Goal: Task Accomplishment & Management: Use online tool/utility

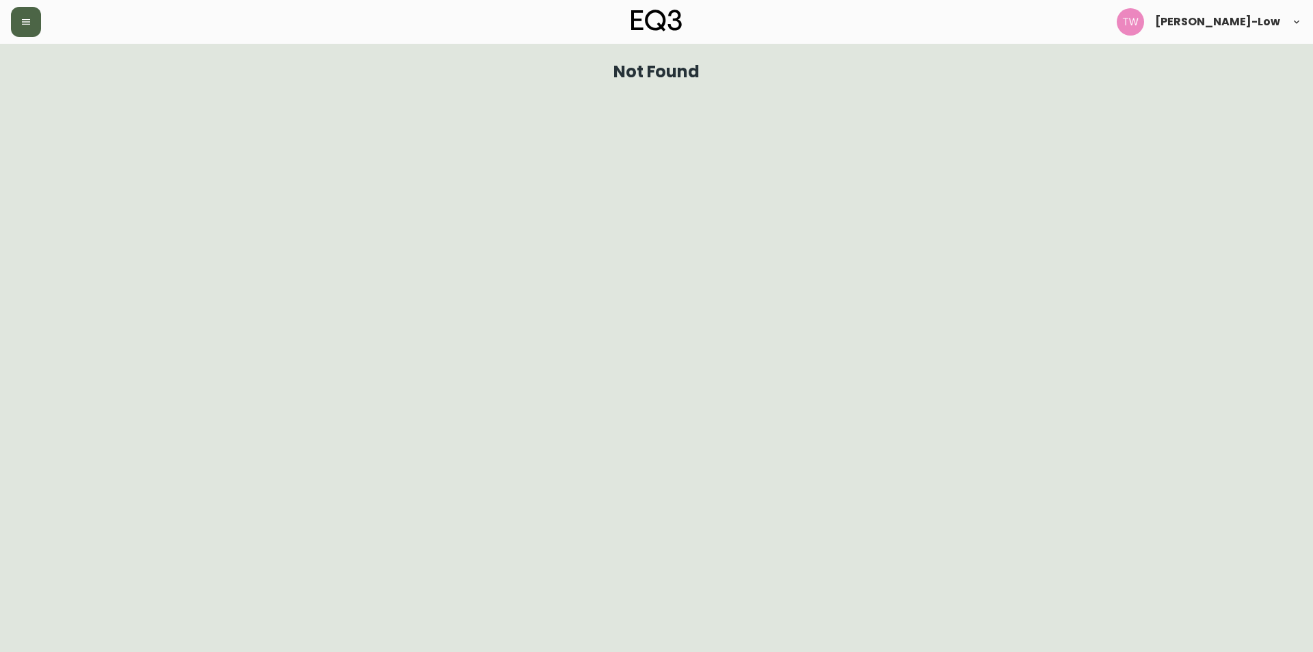
click at [35, 27] on button "button" at bounding box center [26, 22] width 30 height 30
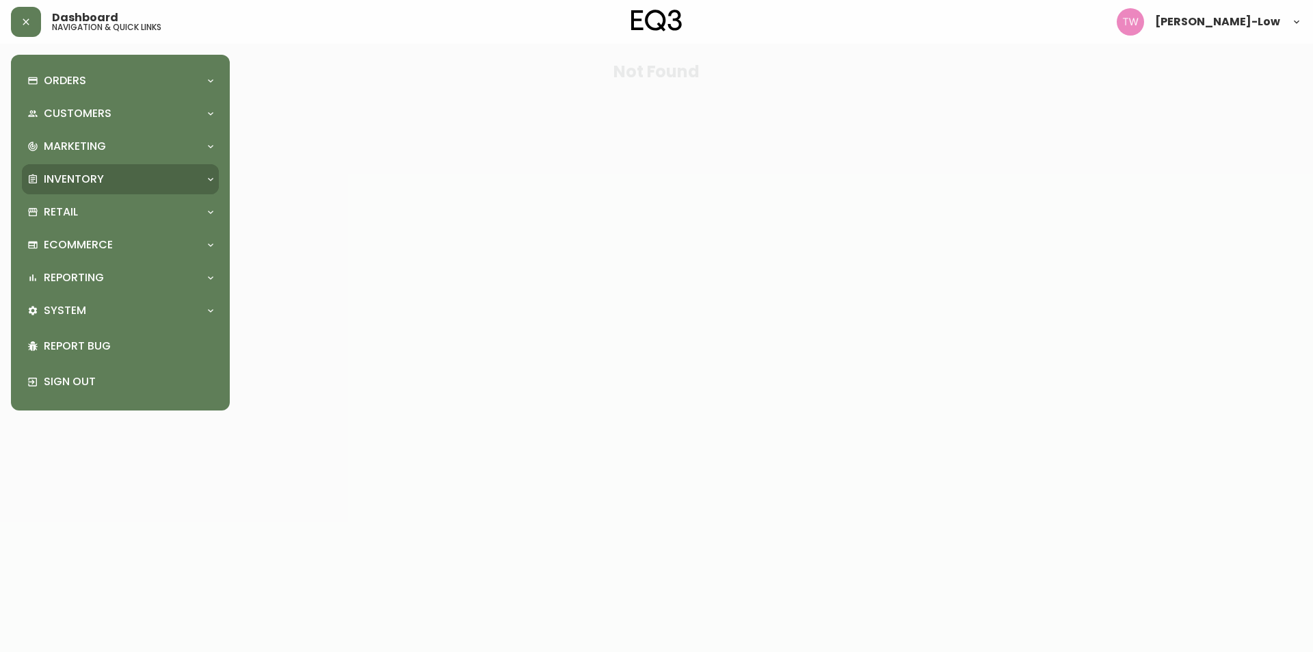
click at [98, 174] on p "Inventory" at bounding box center [74, 179] width 60 height 15
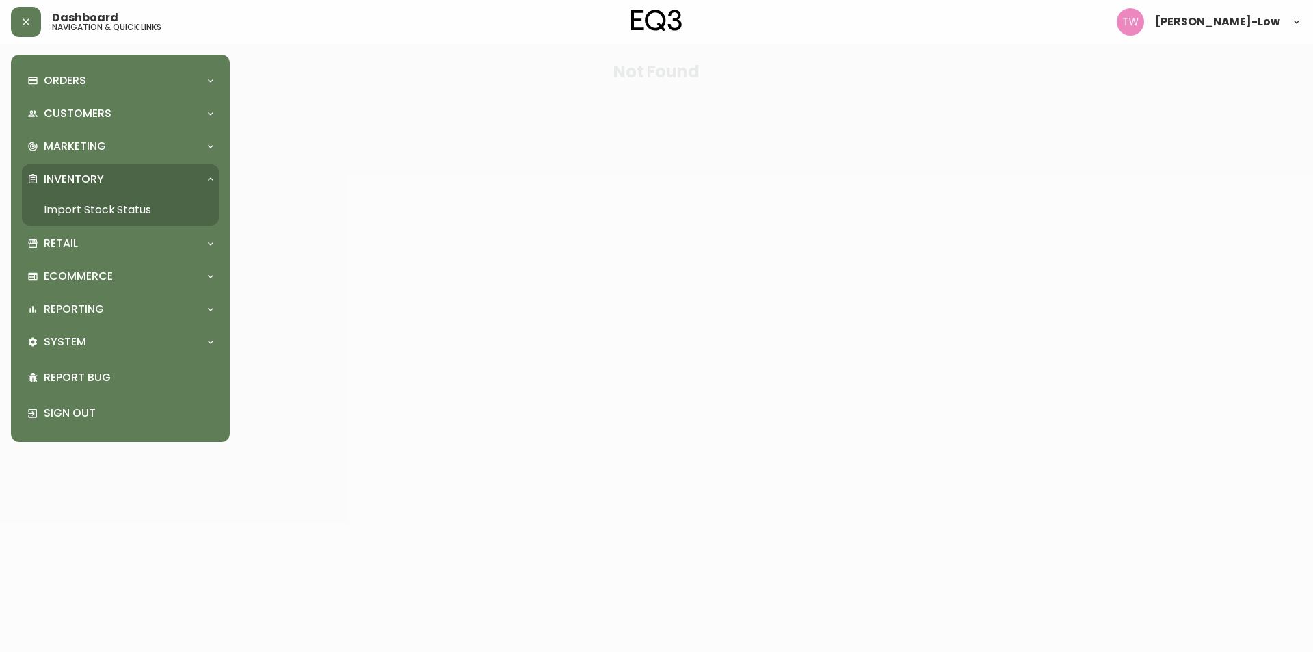
click at [102, 202] on link "Import Stock Status" at bounding box center [120, 209] width 197 height 31
